Goal: Task Accomplishment & Management: Manage account settings

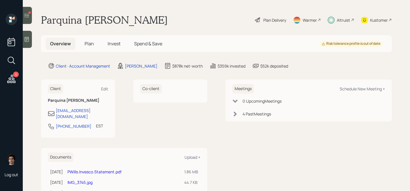
click at [19, 83] on div "4 Log out" at bounding box center [11, 95] width 23 height 191
click at [11, 81] on icon at bounding box center [11, 79] width 8 height 8
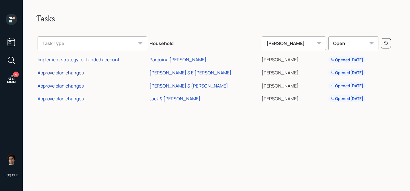
click at [64, 74] on div "Approve plan changes" at bounding box center [61, 72] width 46 height 6
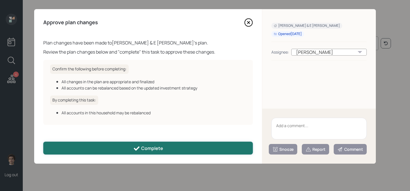
click at [205, 145] on button "Complete" at bounding box center [148, 147] width 210 height 13
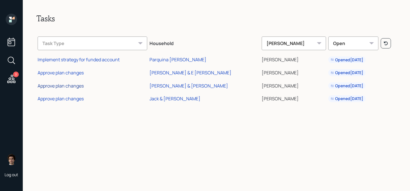
click at [70, 86] on div "Approve plan changes" at bounding box center [61, 86] width 46 height 6
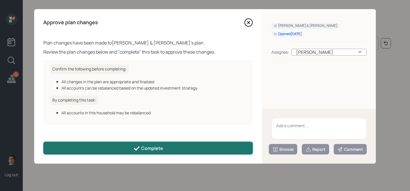
click at [132, 148] on button "Complete" at bounding box center [148, 147] width 210 height 13
click at [134, 150] on icon at bounding box center [136, 148] width 7 height 7
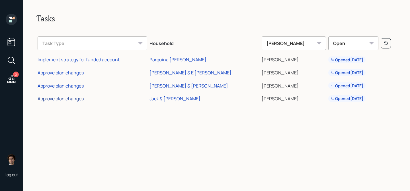
click at [75, 96] on div "Approve plan changes" at bounding box center [61, 98] width 46 height 6
click at [75, 97] on div "Approve plan changes" at bounding box center [61, 98] width 46 height 6
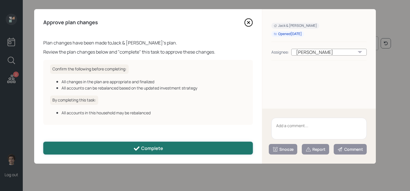
click at [116, 149] on button "Complete" at bounding box center [148, 147] width 210 height 13
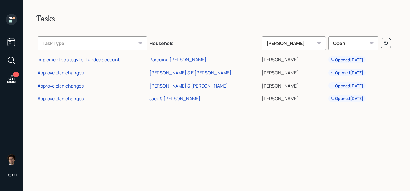
click at [15, 76] on div "1" at bounding box center [16, 74] width 6 height 6
